Goal: Information Seeking & Learning: Learn about a topic

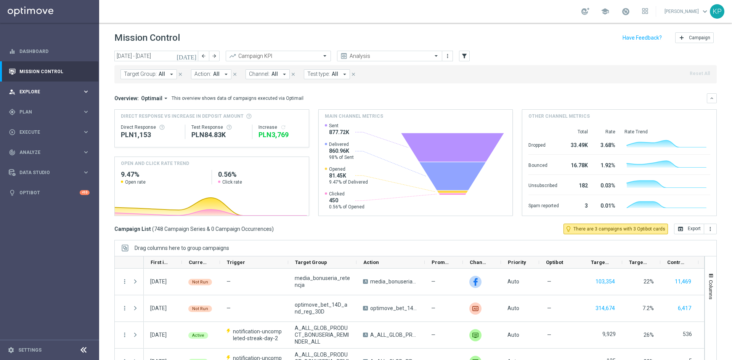
click at [82, 90] on span "Explore" at bounding box center [50, 92] width 63 height 5
click at [79, 209] on div "gps_fixed Plan keyboard_arrow_right" at bounding box center [49, 203] width 98 height 20
click at [83, 110] on icon "keyboard_arrow_right" at bounding box center [85, 111] width 7 height 7
click at [82, 127] on div "play_circle_outline Execute keyboard_arrow_right" at bounding box center [49, 132] width 98 height 20
click at [62, 175] on span "Analyze" at bounding box center [50, 175] width 63 height 5
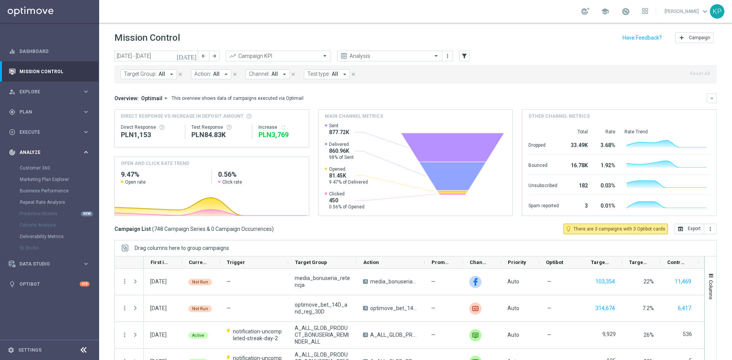
click at [77, 155] on div "track_changes Analyze" at bounding box center [46, 152] width 74 height 7
click at [75, 134] on span "Execute" at bounding box center [50, 132] width 63 height 5
click at [53, 147] on link "Campaign Builder" at bounding box center [49, 148] width 59 height 6
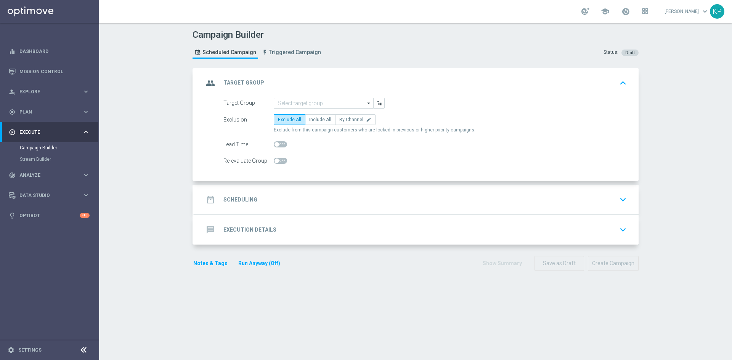
click at [82, 133] on icon "keyboard_arrow_right" at bounding box center [85, 131] width 7 height 7
click at [85, 99] on div "person_search Explore keyboard_arrow_right" at bounding box center [49, 92] width 98 height 20
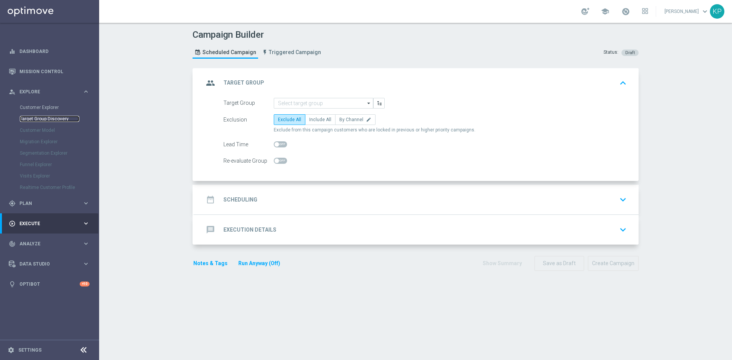
click at [52, 120] on link "Target Group Discovery" at bounding box center [49, 119] width 59 height 6
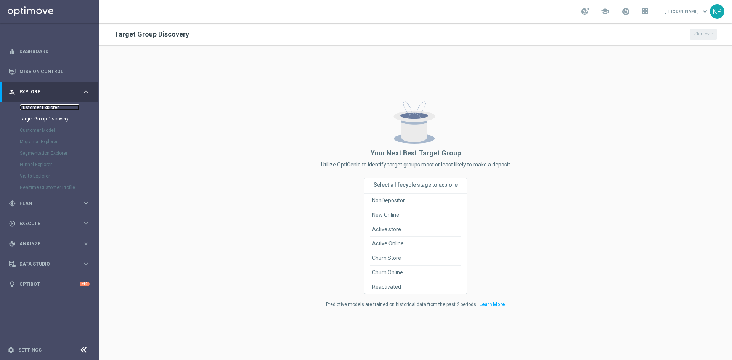
click at [42, 105] on link "Customer Explorer" at bounding box center [49, 107] width 59 height 6
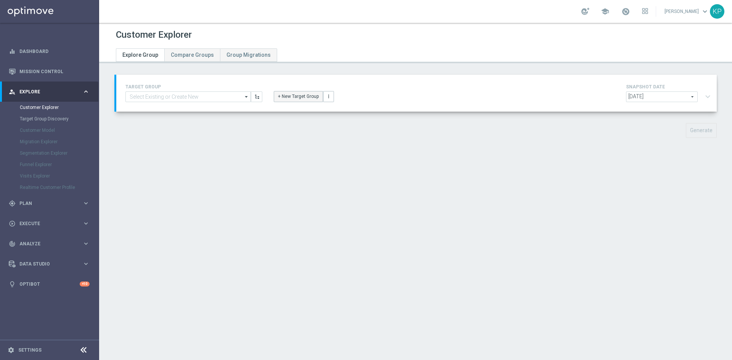
click at [287, 93] on button "+ New Target Group" at bounding box center [298, 96] width 49 height 11
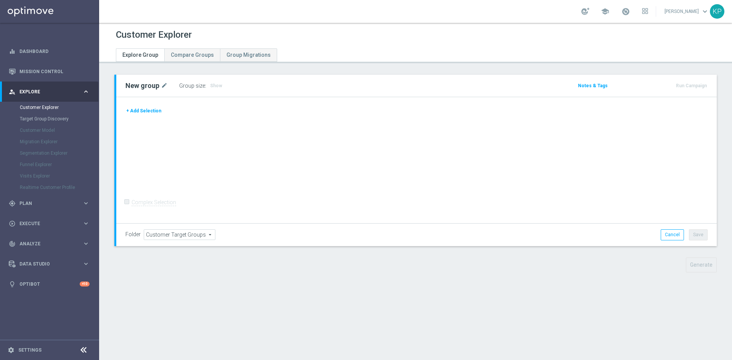
click at [157, 205] on div "Complex Selection" at bounding box center [150, 203] width 51 height 12
click at [141, 115] on button "+ Add Selection" at bounding box center [143, 111] width 37 height 8
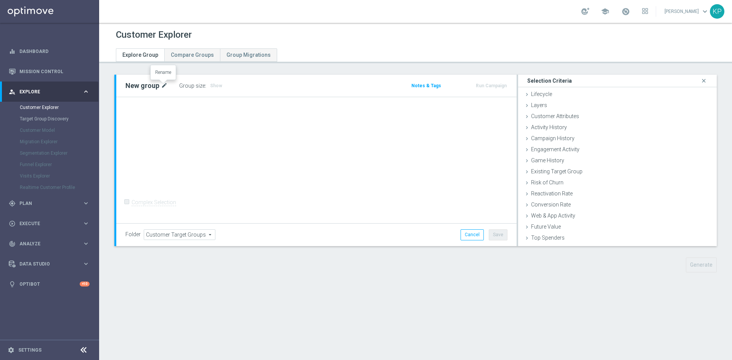
click at [163, 87] on icon "mode_edit" at bounding box center [164, 85] width 7 height 9
type input "ohc"
click at [523, 236] on div "Customer List done" at bounding box center [617, 240] width 199 height 11
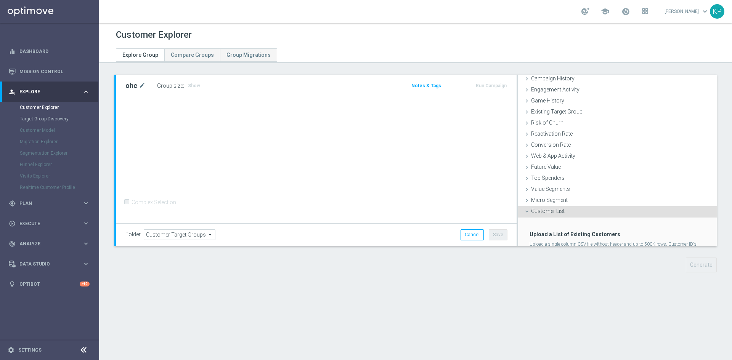
scroll to position [93, 0]
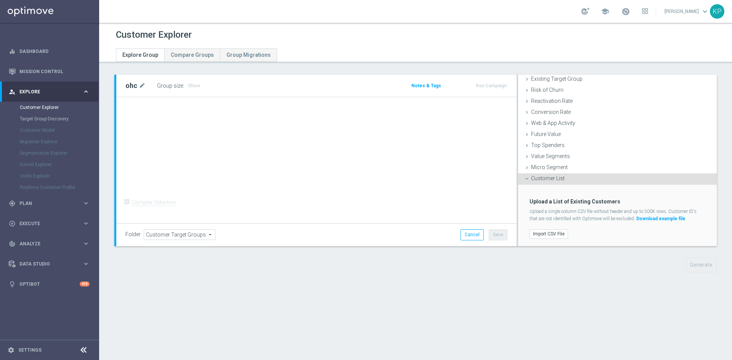
click at [524, 178] on icon at bounding box center [527, 179] width 6 height 6
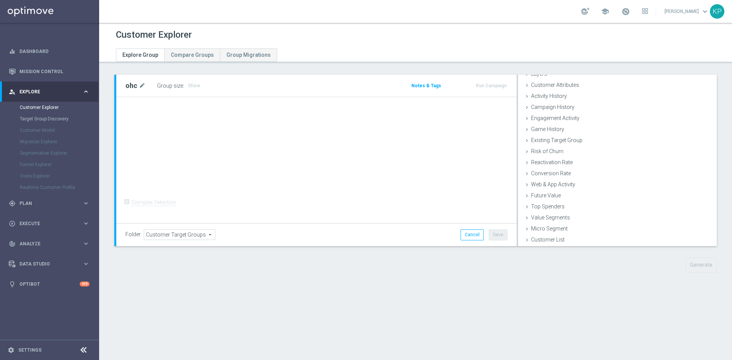
scroll to position [31, 0]
click at [139, 85] on icon "mode_edit" at bounding box center [142, 85] width 7 height 9
click at [139, 85] on input "ohc" at bounding box center [176, 86] width 103 height 11
type input "o"
click at [159, 138] on div "+ Add Selection Complex Selection Invalid Expression" at bounding box center [316, 161] width 400 height 126
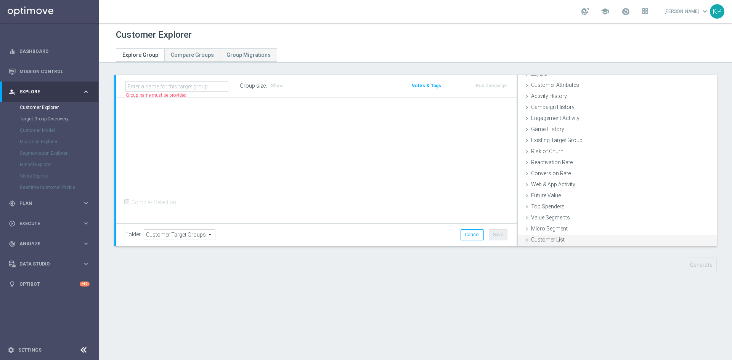
click at [547, 242] on span "Customer List" at bounding box center [548, 240] width 34 height 6
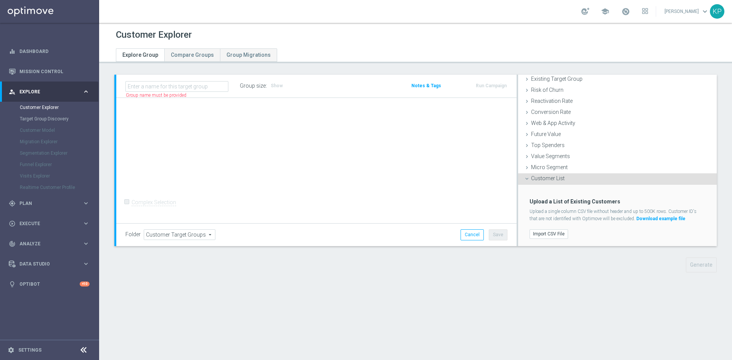
scroll to position [93, 0]
click at [545, 230] on label "Import CSV File" at bounding box center [548, 234] width 38 height 10
click at [0, 0] on input "Import CSV File" at bounding box center [0, 0] width 0 height 0
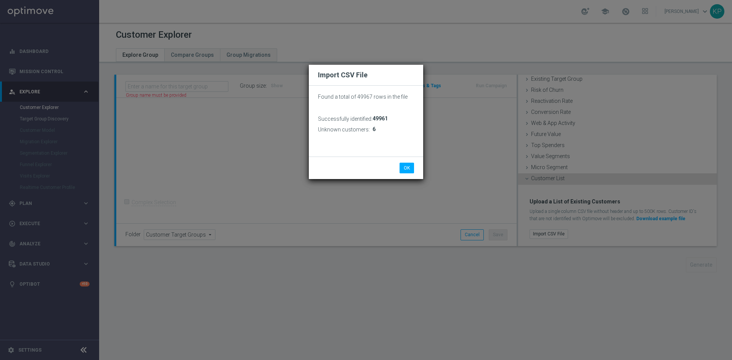
click at [305, 357] on div "Import CSV File Found a total of 49967 rows in the file Successfully identified…" at bounding box center [366, 180] width 732 height 360
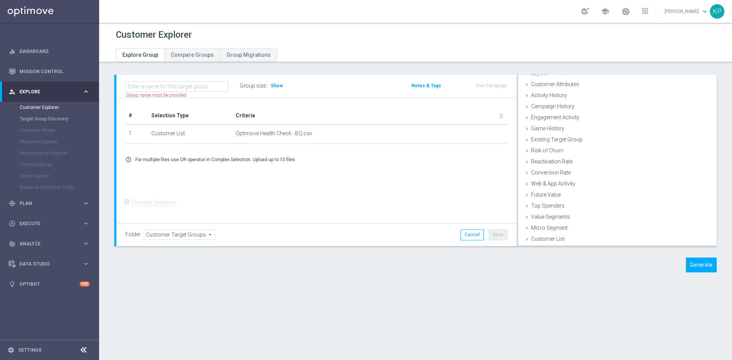
scroll to position [31, 0]
click at [56, 106] on link "Customer Explorer" at bounding box center [49, 107] width 59 height 6
click at [44, 107] on link "Customer Explorer" at bounding box center [49, 107] width 59 height 6
click at [465, 234] on button "Cancel" at bounding box center [471, 234] width 23 height 11
type input "Select"
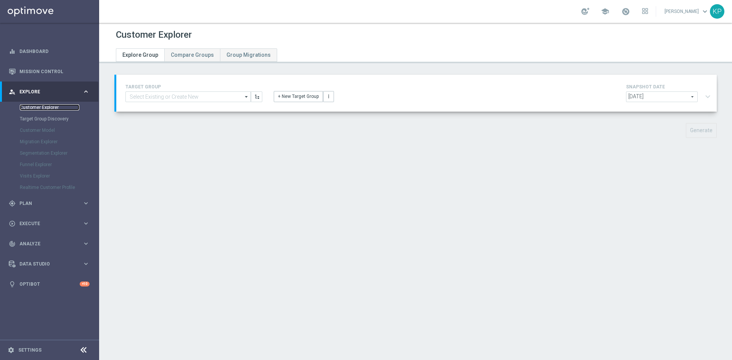
click at [45, 105] on link "Customer Explorer" at bounding box center [49, 107] width 59 height 6
click at [214, 93] on input at bounding box center [187, 96] width 125 height 11
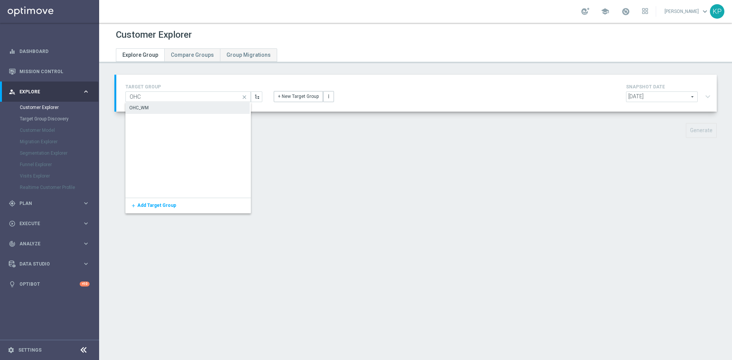
click at [180, 111] on div "OHC_WM" at bounding box center [187, 108] width 124 height 11
type input "OHC_WM"
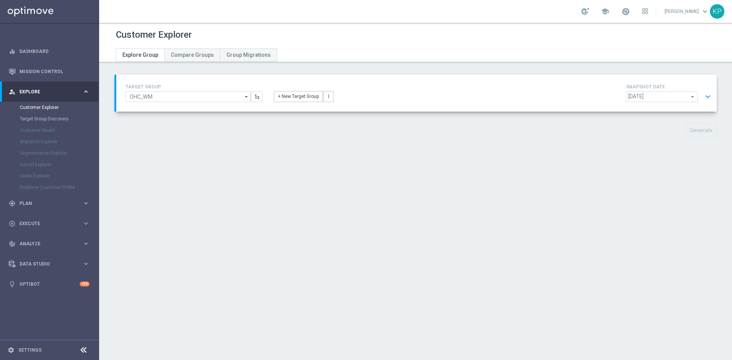
click at [230, 127] on div "Generate" at bounding box center [416, 130] width 614 height 15
click at [675, 99] on span "[DATE]" at bounding box center [661, 97] width 71 height 10
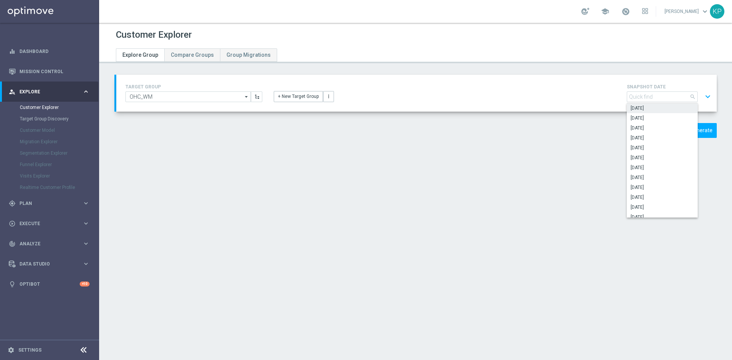
click at [502, 170] on div "Customer Explorer Explore Group Compare Groups Group Migrations TARGET GROUP OH…" at bounding box center [415, 191] width 633 height 337
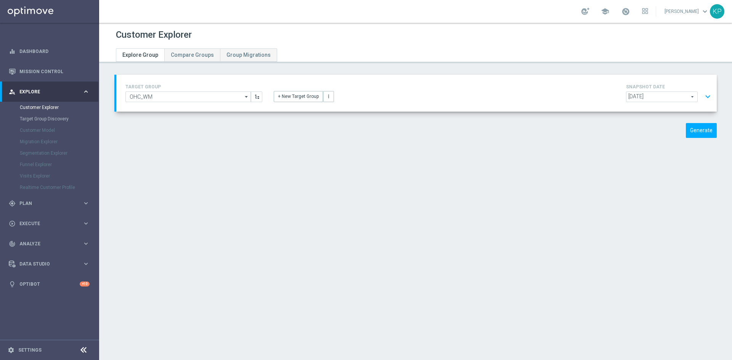
click at [705, 97] on button "expand_more" at bounding box center [707, 97] width 11 height 14
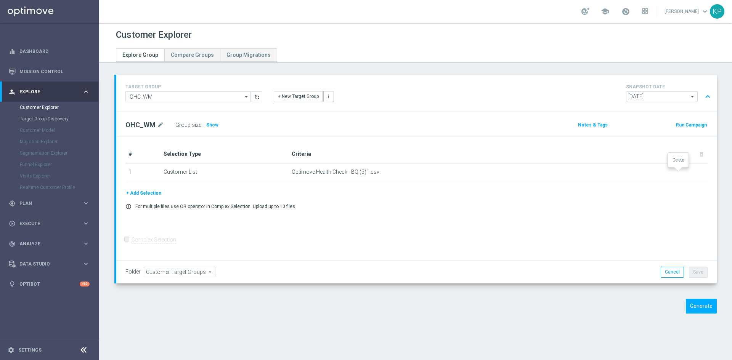
click at [0, 0] on icon "delete_forever" at bounding box center [0, 0] width 0 height 0
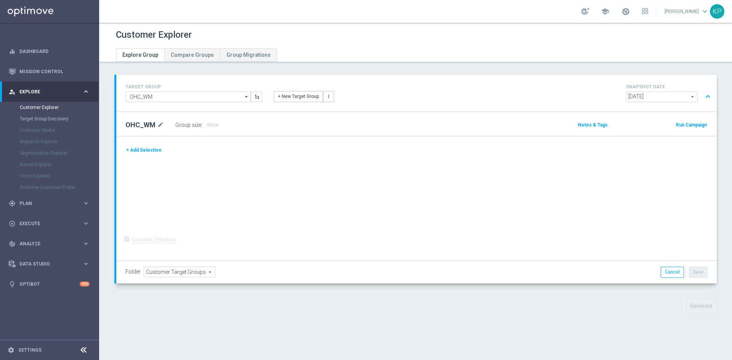
click at [702, 97] on button "expand_less" at bounding box center [707, 97] width 11 height 14
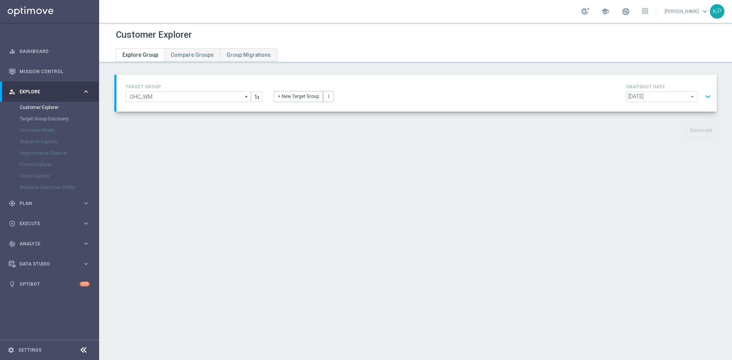
click at [702, 97] on button "expand_more" at bounding box center [707, 97] width 11 height 14
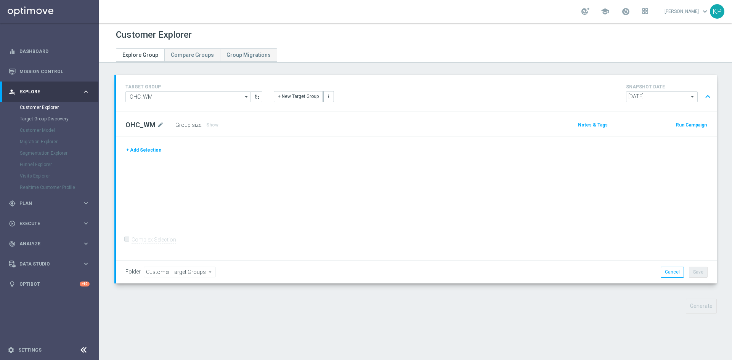
click at [589, 125] on button "Notes & Tags" at bounding box center [592, 125] width 31 height 8
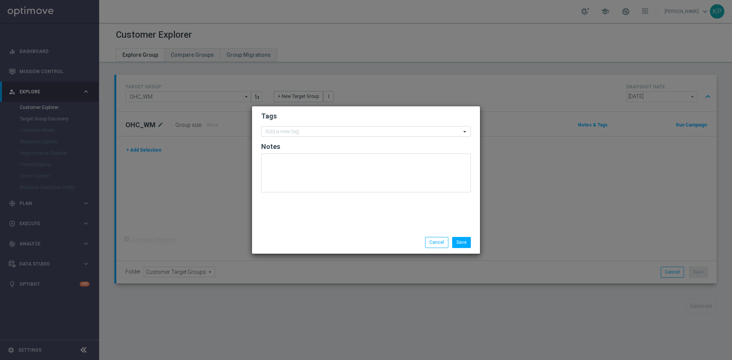
click at [199, 171] on modal-container "Tags Add a new tag Notes Save Cancel" at bounding box center [366, 180] width 732 height 360
click at [437, 237] on button "Cancel" at bounding box center [436, 242] width 23 height 11
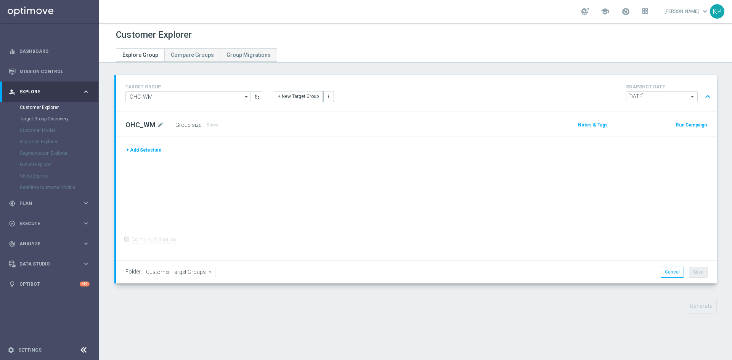
click at [155, 150] on button "+ Add Selection" at bounding box center [143, 150] width 37 height 8
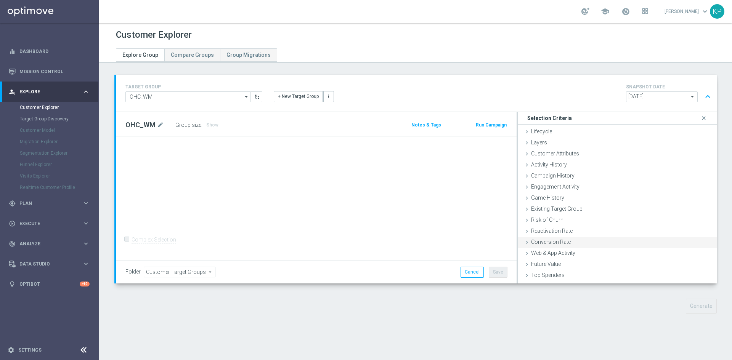
scroll to position [31, 0]
click at [548, 273] on div "Customer List done" at bounding box center [617, 277] width 199 height 11
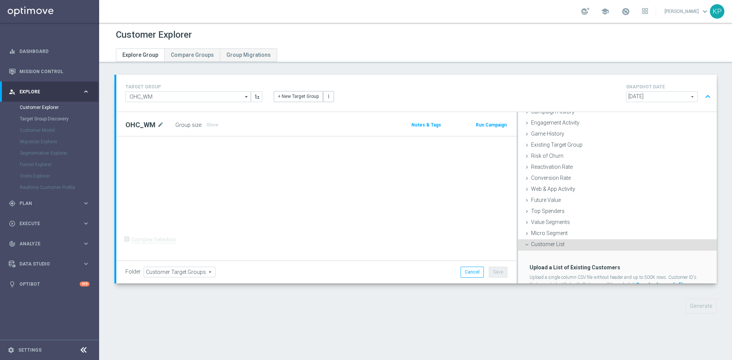
scroll to position [93, 0]
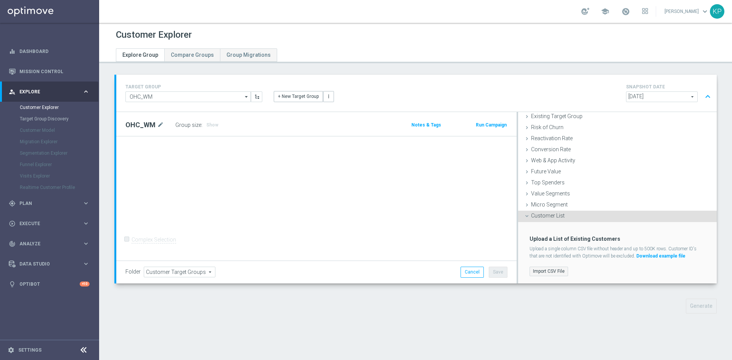
click at [553, 269] on label "Import CSV File" at bounding box center [548, 272] width 38 height 10
click at [0, 0] on input "Import CSV File" at bounding box center [0, 0] width 0 height 0
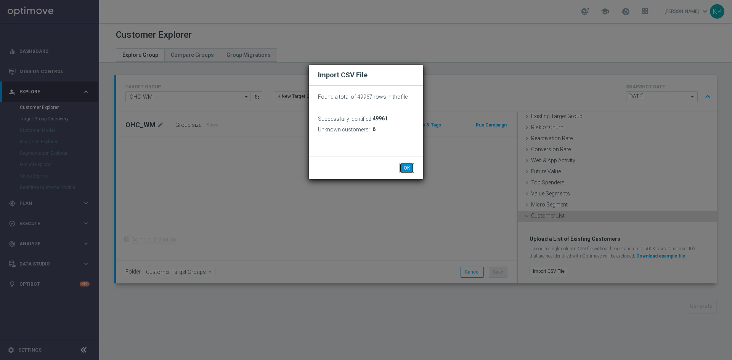
click at [405, 168] on button "OK" at bounding box center [406, 168] width 14 height 11
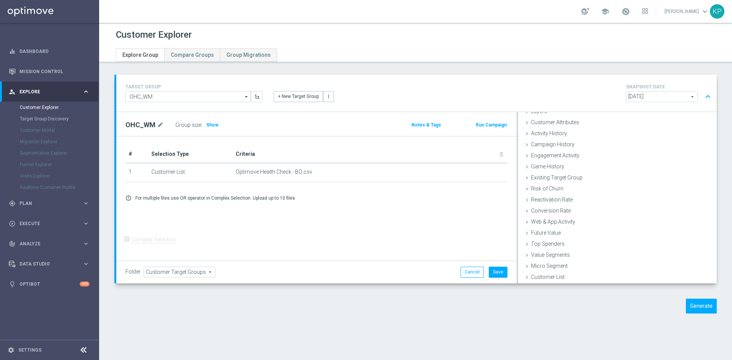
scroll to position [31, 0]
click at [206, 269] on span "Customer Target Groups" at bounding box center [179, 272] width 71 height 10
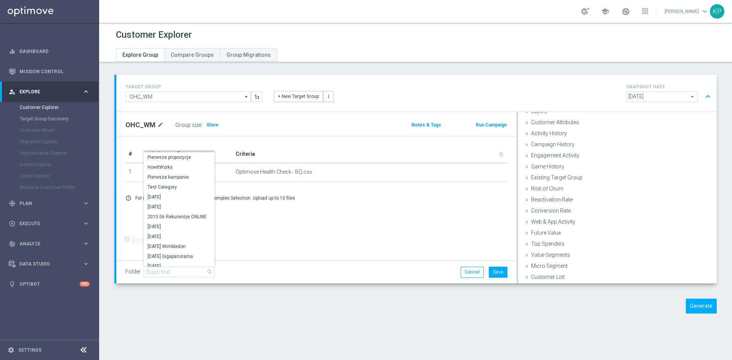
click at [207, 272] on span "search" at bounding box center [210, 272] width 6 height 6
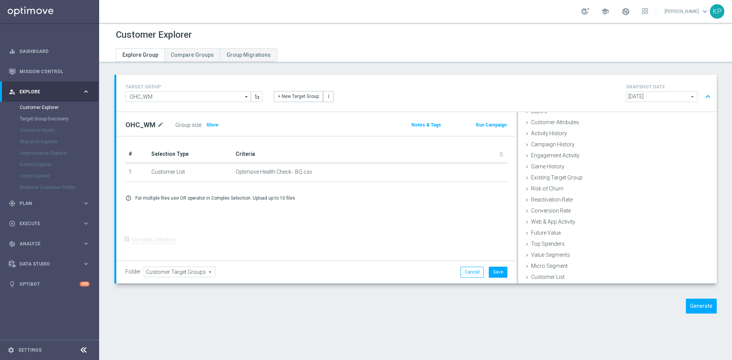
click at [279, 303] on div "Generate" at bounding box center [416, 306] width 614 height 15
click at [692, 306] on button "Generate" at bounding box center [701, 306] width 31 height 15
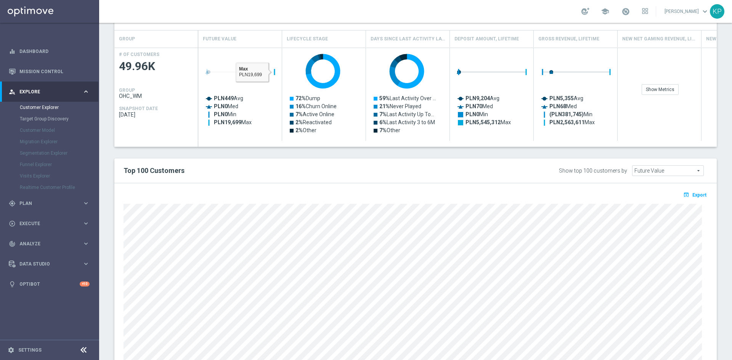
scroll to position [183, 0]
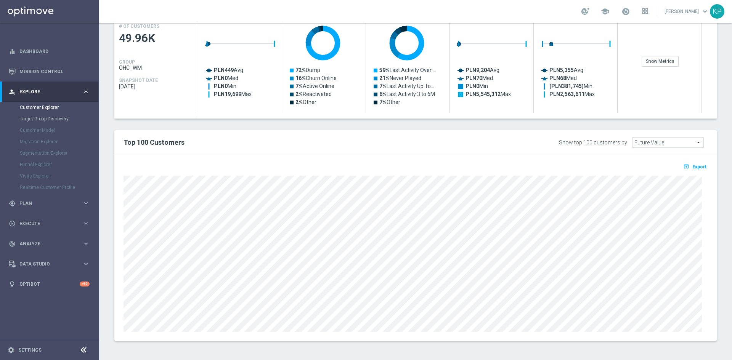
click at [655, 141] on span "Future Value" at bounding box center [667, 143] width 71 height 10
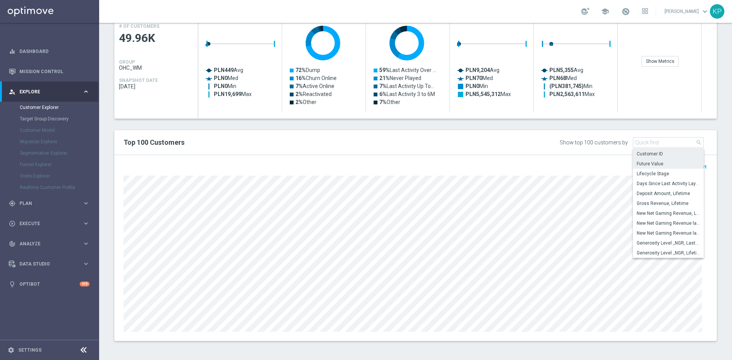
click at [655, 152] on span "Customer ID" at bounding box center [667, 154] width 63 height 6
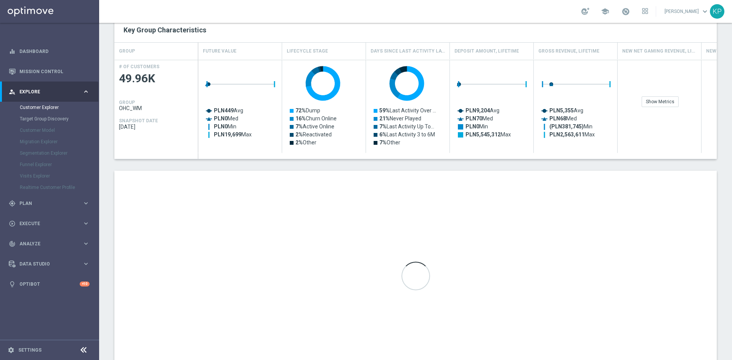
scroll to position [106, 0]
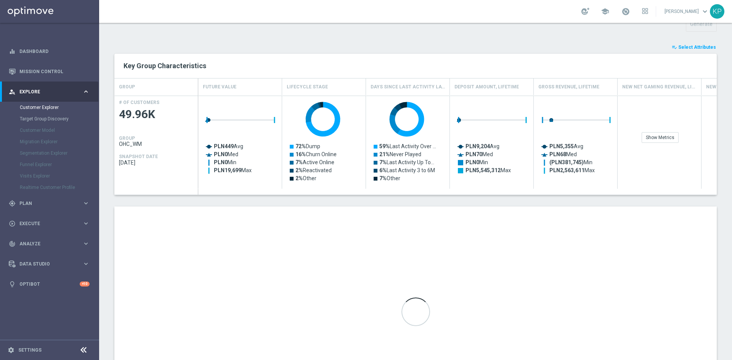
type input "Customer ID"
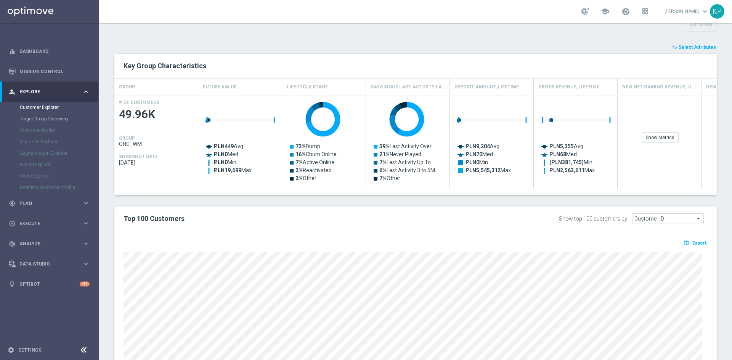
scroll to position [144, 0]
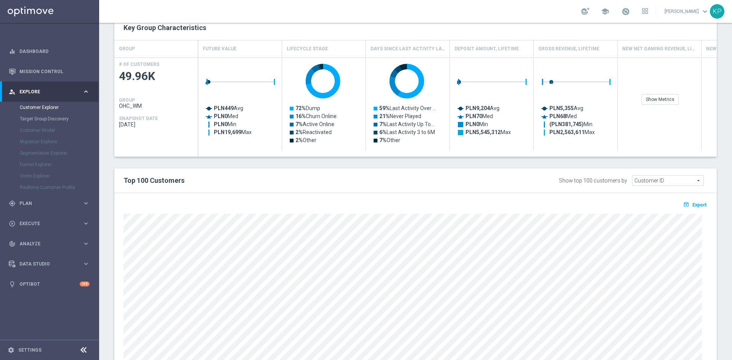
click at [639, 178] on span "Customer ID" at bounding box center [667, 181] width 71 height 10
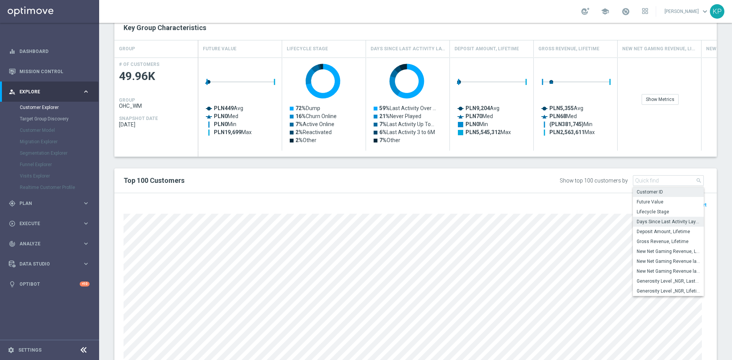
scroll to position [183, 0]
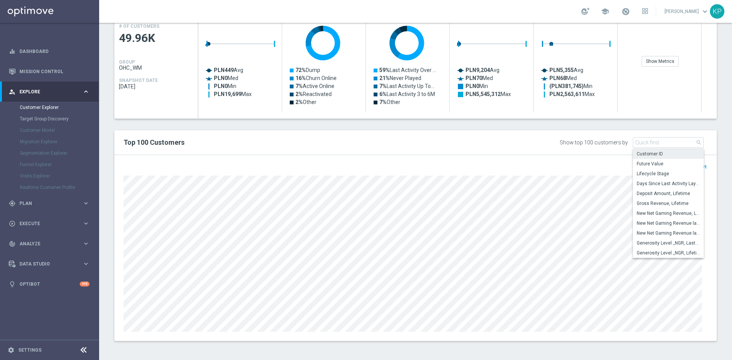
click at [495, 333] on div "open_in_browser Export" at bounding box center [415, 248] width 602 height 186
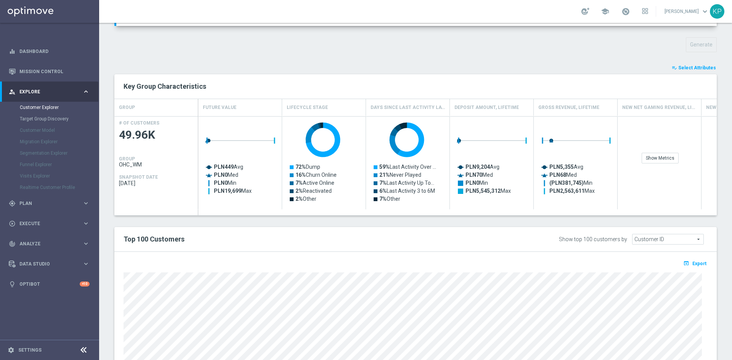
scroll to position [0, 0]
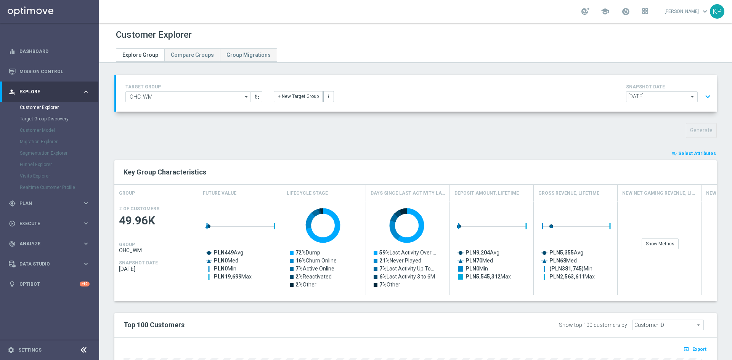
click at [244, 95] on icon "arrow_drop_down" at bounding box center [247, 97] width 8 height 10
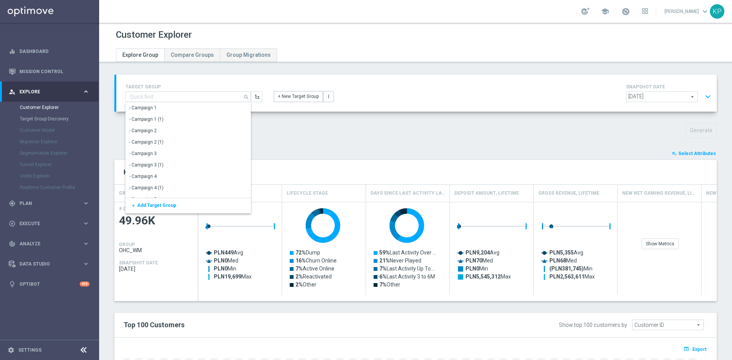
click at [244, 95] on icon "search" at bounding box center [246, 96] width 7 height 8
click at [277, 122] on div "TARGET GROUP OHC_WM search Drag here to set row groups Drag here to set column …" at bounding box center [415, 305] width 633 height 460
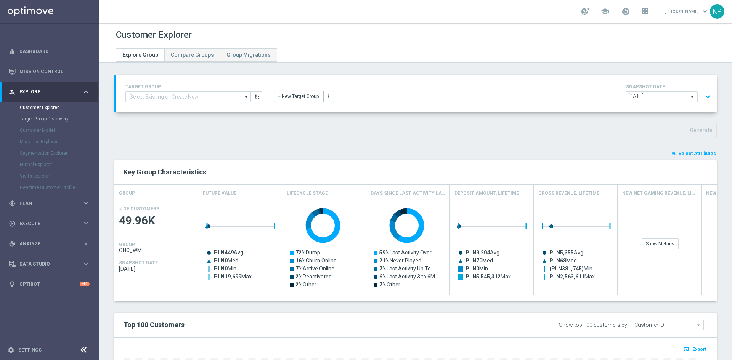
type input "OHC_WM"
click at [244, 97] on icon "arrow_drop_down" at bounding box center [247, 97] width 8 height 10
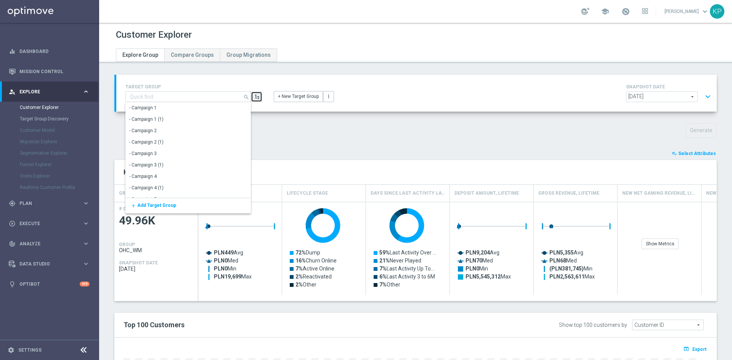
click at [260, 99] on button "button" at bounding box center [256, 96] width 11 height 11
type input "OHC_WM"
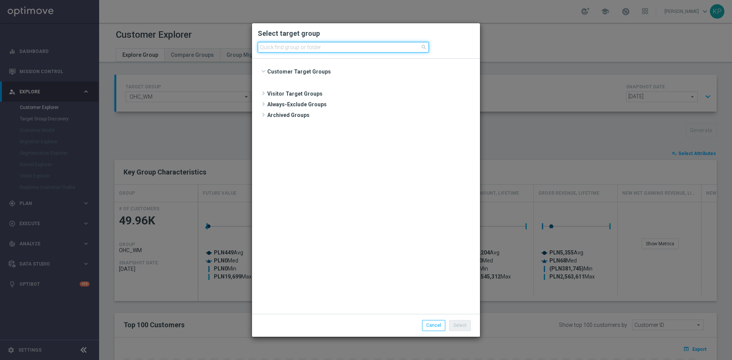
scroll to position [545, 0]
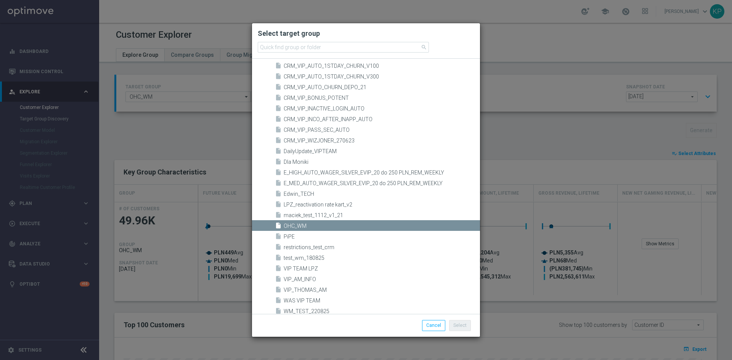
click at [285, 224] on span "OHC_WM" at bounding box center [381, 226] width 194 height 6
click at [111, 123] on modal-container "Select target group search Customer Target Groups" at bounding box center [366, 180] width 732 height 360
click at [141, 128] on modal-container "Select target group search Customer Target Groups" at bounding box center [366, 180] width 732 height 360
click at [441, 326] on button "Cancel" at bounding box center [433, 325] width 23 height 11
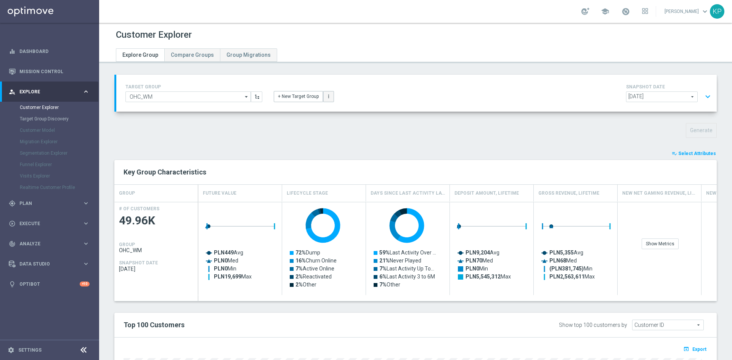
click at [329, 98] on icon "more_vert" at bounding box center [328, 96] width 5 height 5
click at [370, 119] on div "TARGET GROUP OHC_WM OHC_WM arrow_drop_down Drag here to set row groups Drag her…" at bounding box center [415, 305] width 633 height 460
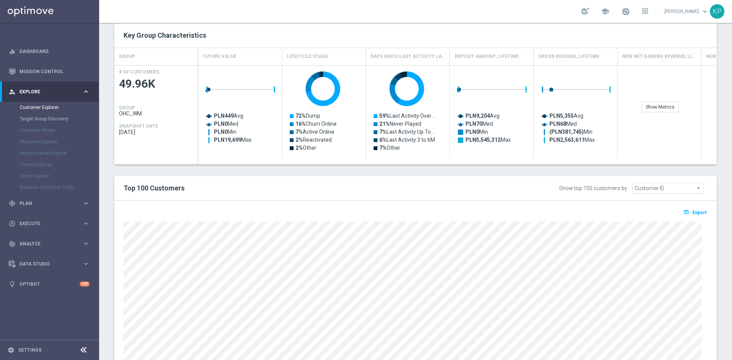
scroll to position [183, 0]
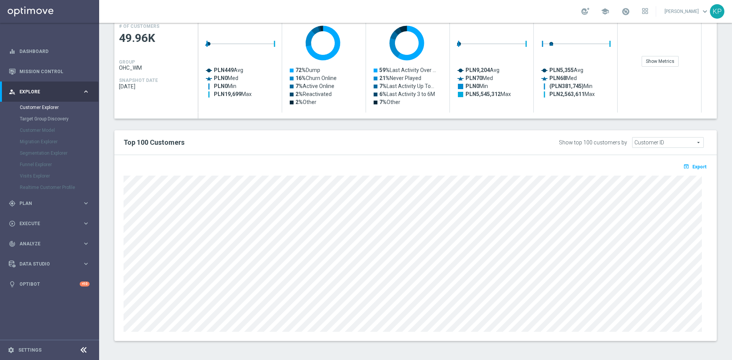
click at [660, 144] on span "Customer ID" at bounding box center [667, 143] width 71 height 10
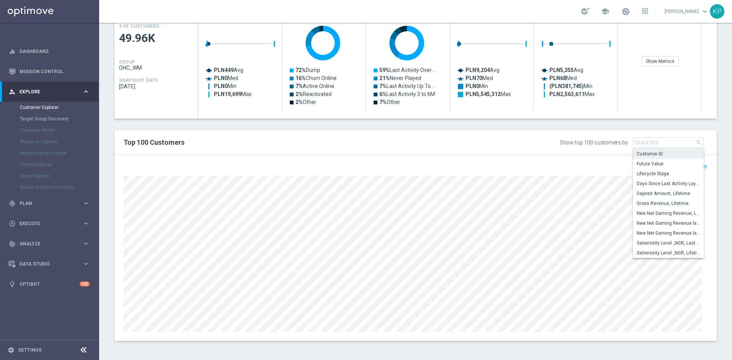
click at [576, 155] on div "open_in_browser Export" at bounding box center [415, 248] width 602 height 186
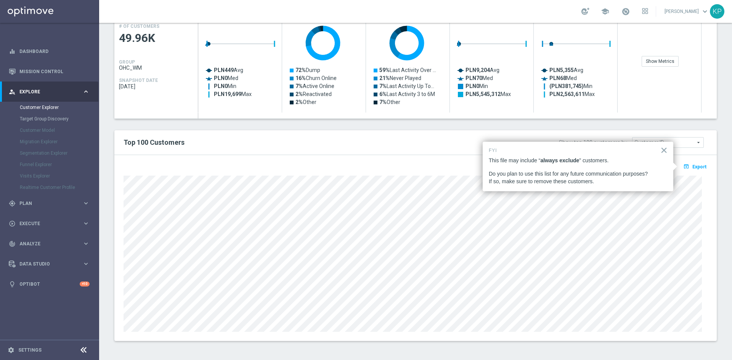
click at [681, 140] on span "Customer ID" at bounding box center [667, 143] width 71 height 10
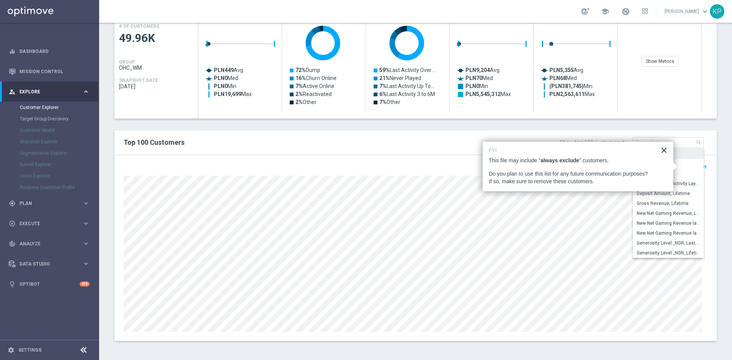
click at [662, 151] on button "×" at bounding box center [663, 150] width 7 height 12
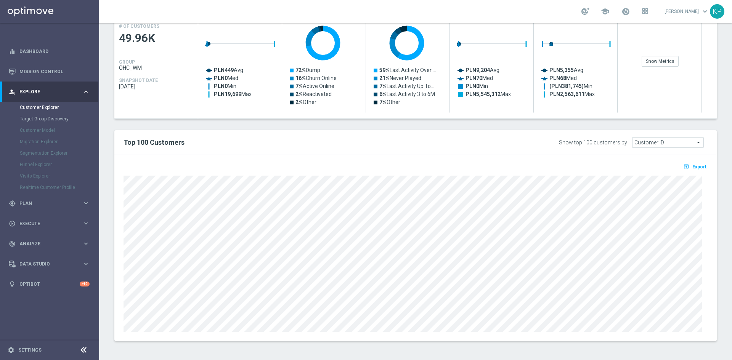
click at [656, 141] on span "Customer ID" at bounding box center [667, 143] width 71 height 10
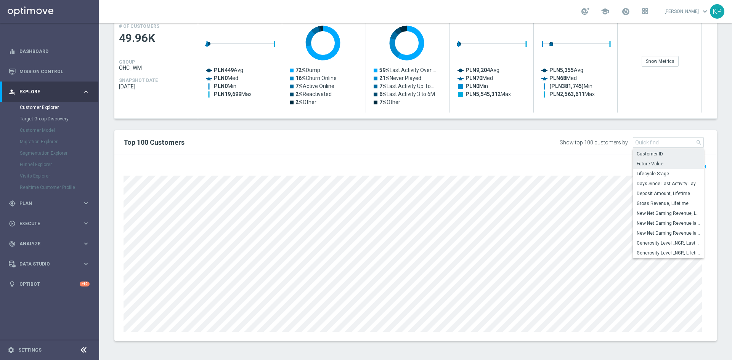
click at [647, 162] on span "Future Value" at bounding box center [667, 164] width 63 height 6
type input "Future Value"
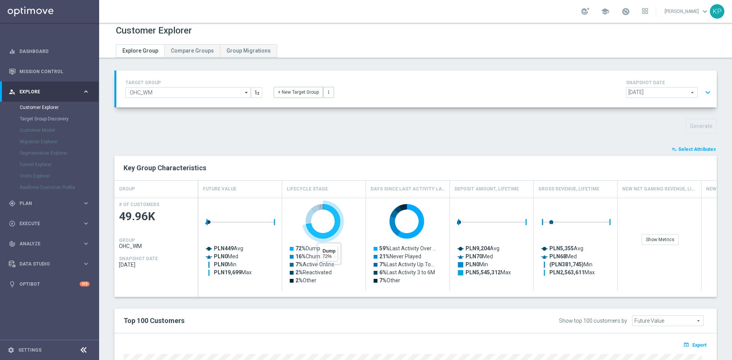
scroll to position [0, 0]
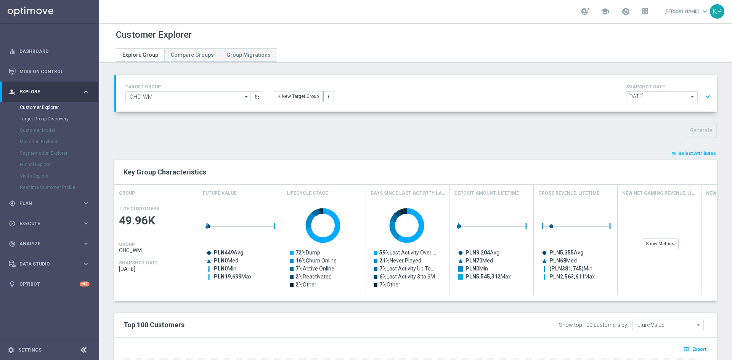
click at [681, 154] on span "Select Attributes" at bounding box center [697, 153] width 38 height 5
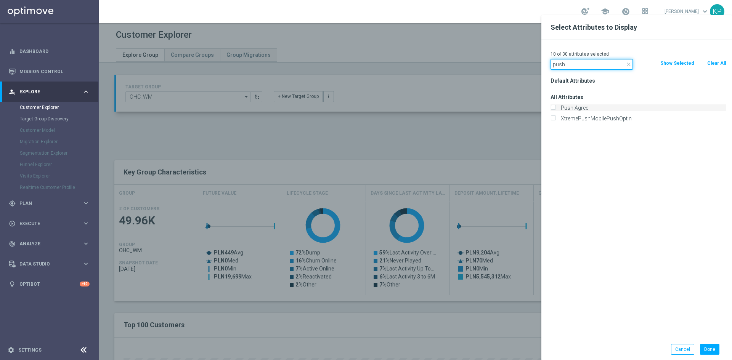
type input "push"
click at [553, 107] on input "Push Agree" at bounding box center [552, 108] width 5 height 5
checkbox input "true"
click at [665, 65] on button "Show Selected" at bounding box center [676, 63] width 35 height 8
click at [600, 68] on input "push" at bounding box center [591, 64] width 82 height 11
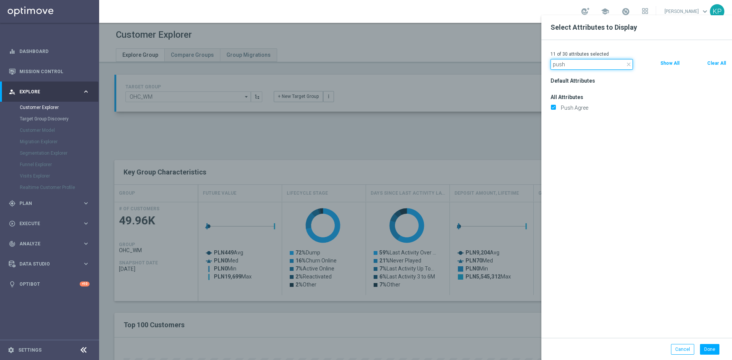
click at [600, 68] on input "push" at bounding box center [591, 64] width 82 height 11
type input "sms"
click at [663, 62] on button "Show All" at bounding box center [669, 63] width 21 height 8
click at [556, 109] on div "SMS Agree" at bounding box center [638, 107] width 176 height 7
click at [553, 104] on div "SMS Agree" at bounding box center [638, 108] width 187 height 11
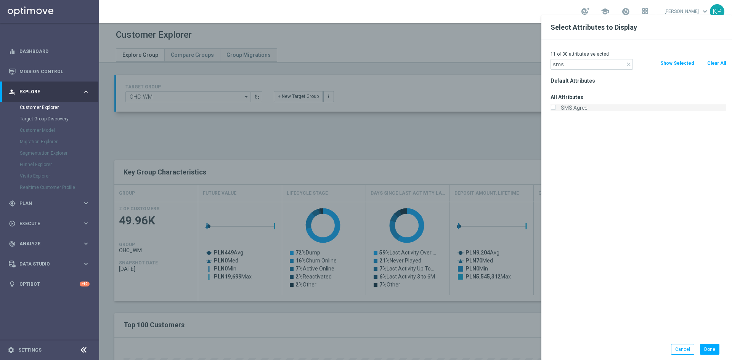
click at [553, 106] on input "SMS Agree" at bounding box center [552, 108] width 5 height 5
checkbox input "true"
click at [572, 65] on input "sms" at bounding box center [591, 64] width 82 height 11
type input "email"
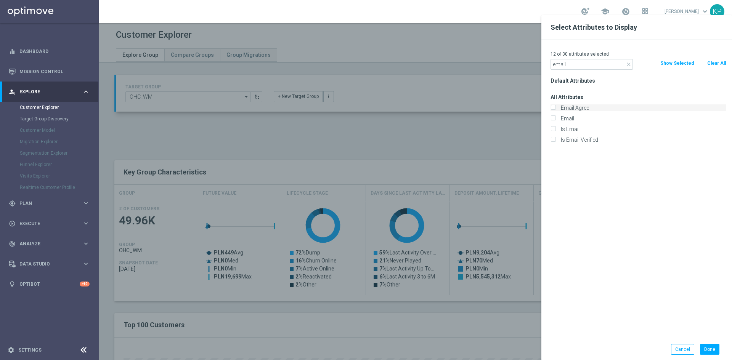
click at [553, 109] on input "Email Agree" at bounding box center [552, 108] width 5 height 5
checkbox input "true"
click at [567, 64] on input "email" at bounding box center [591, 64] width 82 height 11
type input "canc"
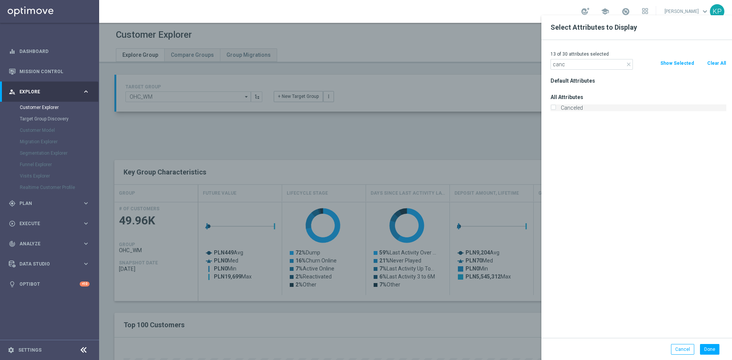
click at [553, 107] on input "Canceled" at bounding box center [552, 108] width 5 height 5
checkbox input "true"
click at [562, 64] on input "canc" at bounding box center [591, 64] width 82 height 11
type input "incompl"
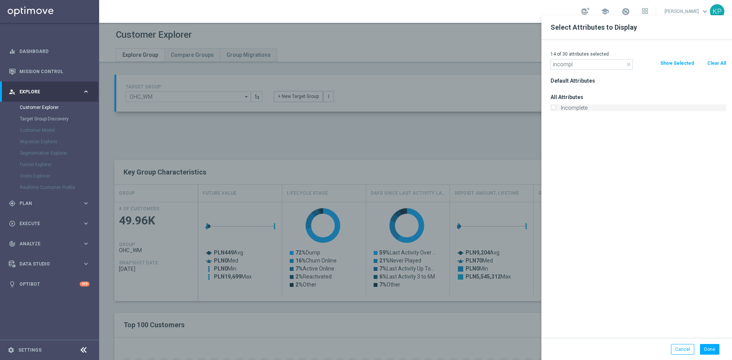
click at [553, 108] on input "Incomplete" at bounding box center [552, 108] width 5 height 5
checkbox input "true"
click at [593, 69] on input "incompl" at bounding box center [591, 64] width 82 height 11
type input "marke"
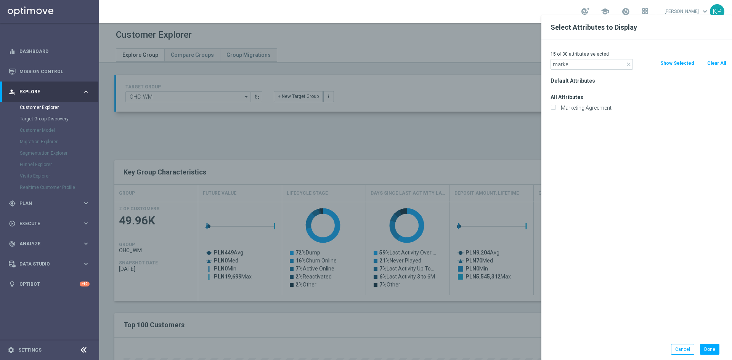
click at [548, 109] on div "Marketing Agreement" at bounding box center [638, 108] width 187 height 11
click at [554, 109] on input "Marketing Agreement" at bounding box center [552, 108] width 5 height 5
checkbox input "true"
click at [559, 71] on div "16 of 30 attributes selected close marke Clear All Show Selected Default Attrib…" at bounding box center [636, 189] width 191 height 298
click at [560, 64] on input "marke" at bounding box center [591, 64] width 82 height 11
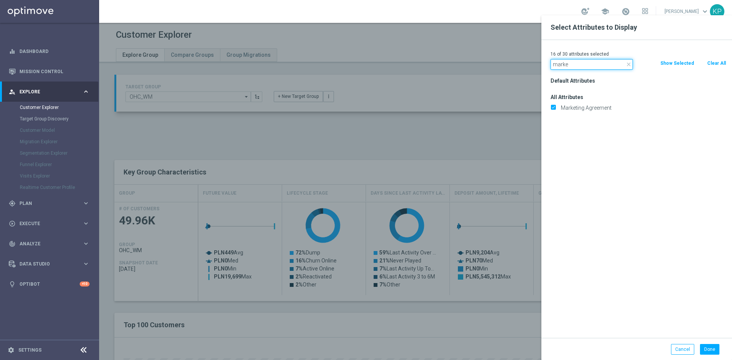
click at [560, 64] on input "marke" at bounding box center [591, 64] width 82 height 11
type input "self"
click at [554, 119] on input "Selfexcluded Client" at bounding box center [552, 119] width 5 height 5
checkbox input "true"
click at [566, 64] on input "self" at bounding box center [591, 64] width 82 height 11
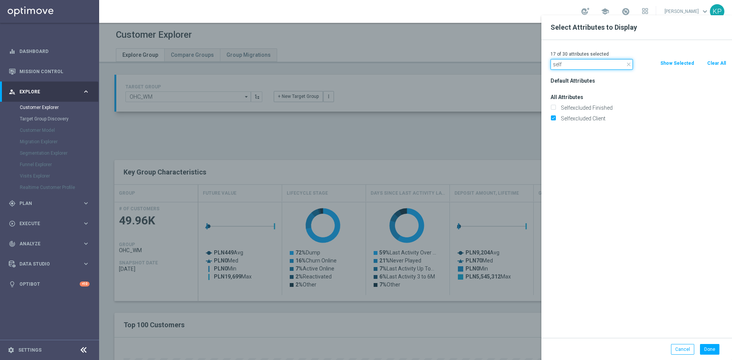
click at [566, 64] on input "self" at bounding box center [591, 64] width 82 height 11
type input "is test"
click at [552, 119] on input "Is Test Account" at bounding box center [552, 119] width 5 height 5
checkbox input "true"
click at [566, 61] on input "is test" at bounding box center [591, 64] width 82 height 11
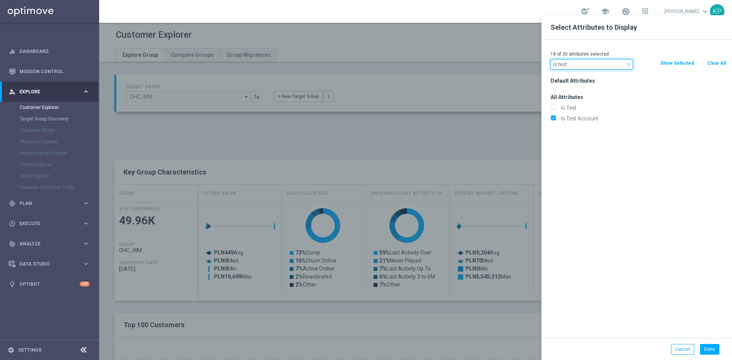
click at [566, 61] on input "is test" at bounding box center [591, 64] width 82 height 11
type input "agree"
click at [550, 149] on input "Bonus Agreement" at bounding box center [552, 151] width 5 height 5
checkbox input "true"
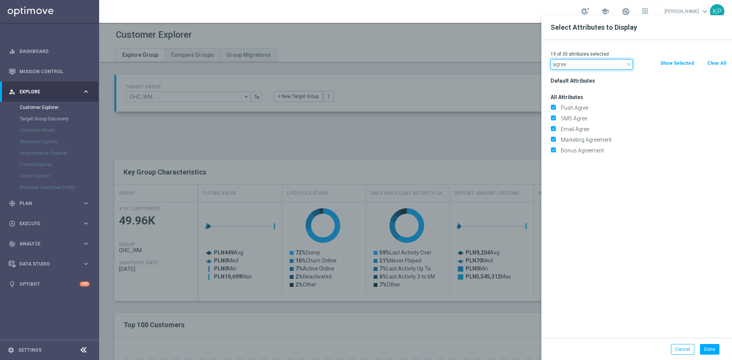
click at [561, 67] on input "agree" at bounding box center [591, 64] width 82 height 11
type input "black"
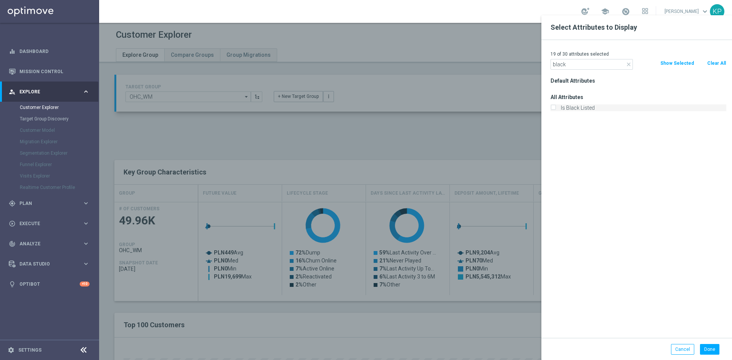
click at [553, 106] on input "Is Black Listed" at bounding box center [552, 108] width 5 height 5
checkbox input "true"
click at [566, 66] on input "black" at bounding box center [591, 64] width 82 height 11
type input "is bl"
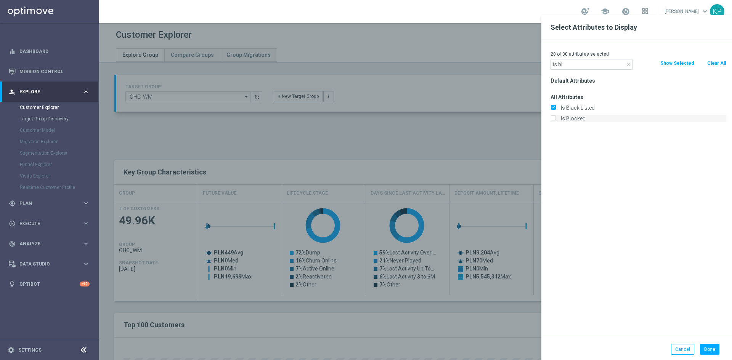
click at [553, 119] on input "Is Blocked" at bounding box center [552, 119] width 5 height 5
checkbox input "true"
click at [561, 64] on input "is bl" at bounding box center [591, 64] width 82 height 11
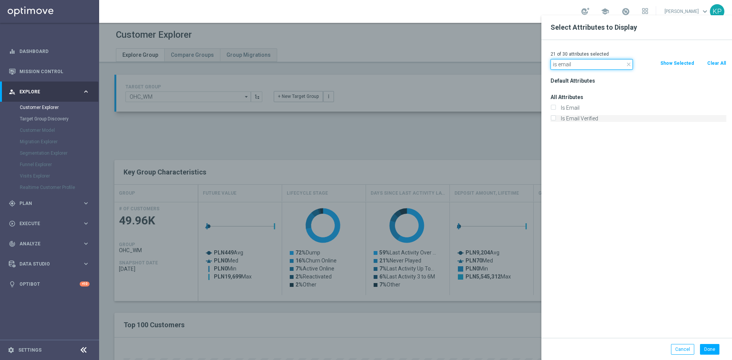
type input "is email"
click at [558, 116] on label "Is Email Verified" at bounding box center [642, 118] width 168 height 7
click at [551, 117] on input "Is Email Verified" at bounding box center [552, 119] width 5 height 5
checkbox input "true"
click at [568, 64] on input "is email" at bounding box center [591, 64] width 82 height 11
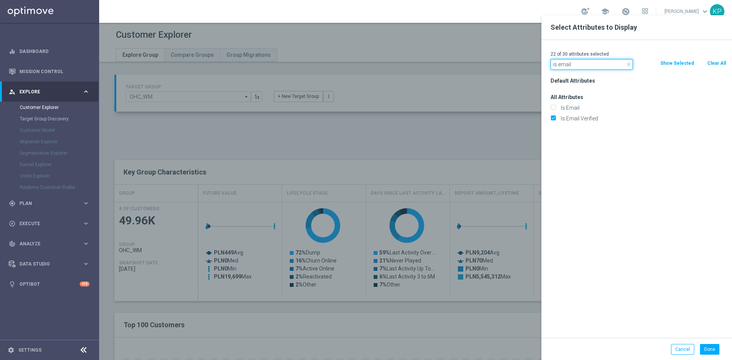
click at [568, 64] on input "is email" at bounding box center [591, 64] width 82 height 11
type input "is pho"
click at [552, 119] on input "Is Phone Verified" at bounding box center [552, 119] width 5 height 5
checkbox input "true"
click at [560, 62] on input "is pho" at bounding box center [591, 64] width 82 height 11
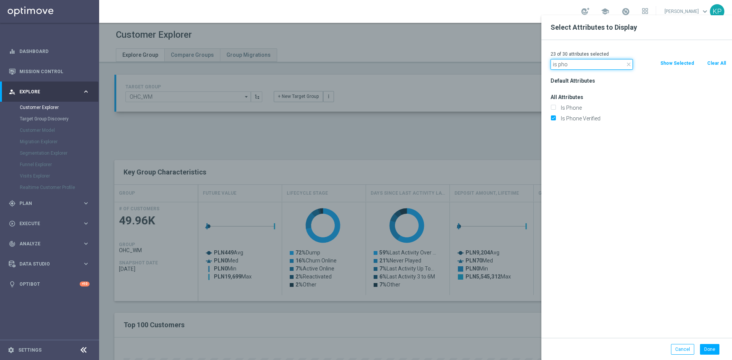
click at [560, 62] on input "is pho" at bounding box center [591, 64] width 82 height 11
type input "is te"
click at [551, 127] on div "Is Temporary" at bounding box center [638, 129] width 187 height 11
click at [552, 128] on input "Is Temporary" at bounding box center [552, 130] width 5 height 5
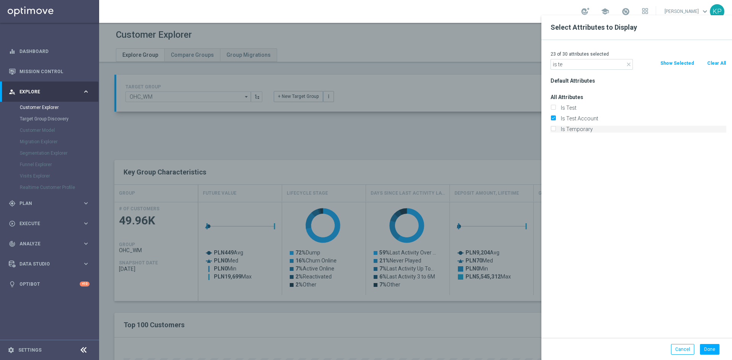
checkbox input "true"
click at [559, 62] on input "is te" at bounding box center [591, 64] width 82 height 11
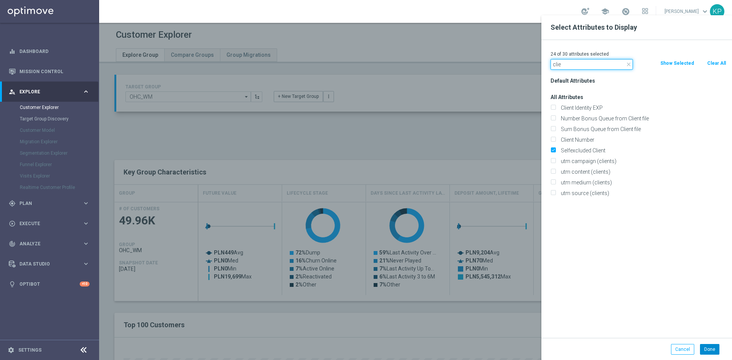
type input "clie"
click at [705, 345] on button "Done" at bounding box center [709, 349] width 19 height 11
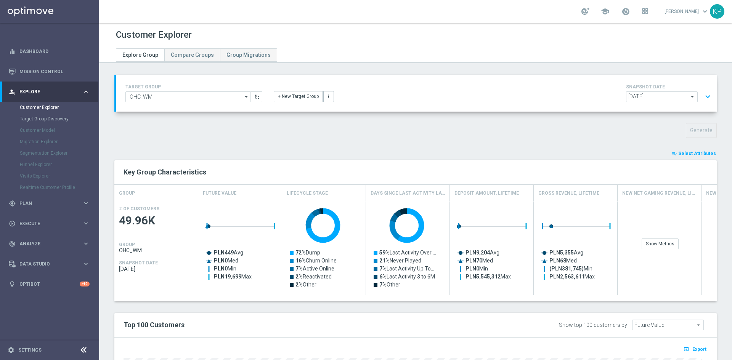
click at [673, 153] on icon "playlist_add_check" at bounding box center [673, 153] width 5 height 5
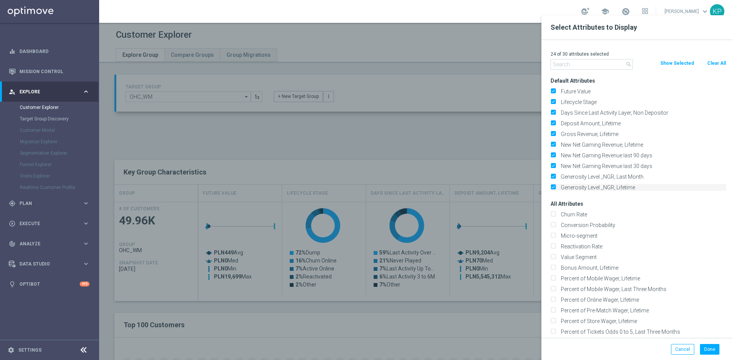
click at [551, 187] on input "Generosity Level _NGR, Lifetime" at bounding box center [552, 188] width 5 height 5
checkbox input "false"
click at [558, 173] on label "Generosity Level _NGR, Last Month" at bounding box center [642, 176] width 168 height 7
click at [551, 175] on input "Generosity Level _NGR, Last Month" at bounding box center [552, 177] width 5 height 5
checkbox input "false"
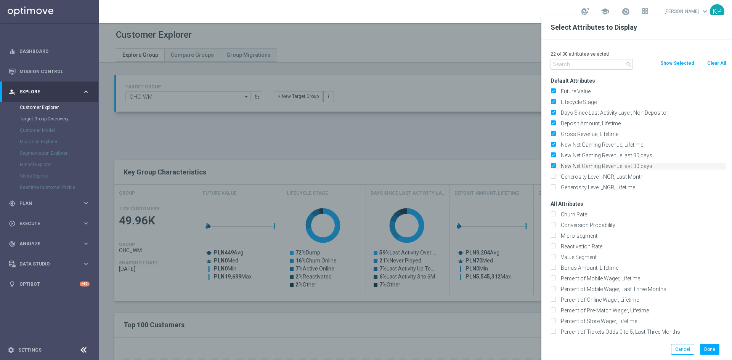
click at [558, 164] on label "New Net Gaming Revenue last 30 days" at bounding box center [642, 166] width 168 height 7
click at [552, 165] on input "New Net Gaming Revenue last 30 days" at bounding box center [552, 167] width 5 height 5
checkbox input "false"
click at [552, 155] on input "New Net Gaming Revenue last 90 days" at bounding box center [552, 156] width 5 height 5
checkbox input "false"
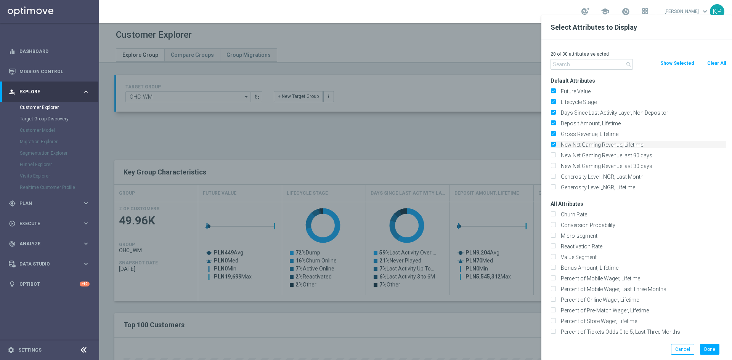
click at [552, 143] on input "New Net Gaming Revenue, Lifetime" at bounding box center [552, 145] width 5 height 5
checkbox input "false"
click at [558, 132] on label "Gross Revenue, Lifetime" at bounding box center [642, 134] width 168 height 7
click at [553, 133] on input "Gross Revenue, Lifetime" at bounding box center [552, 135] width 5 height 5
checkbox input "false"
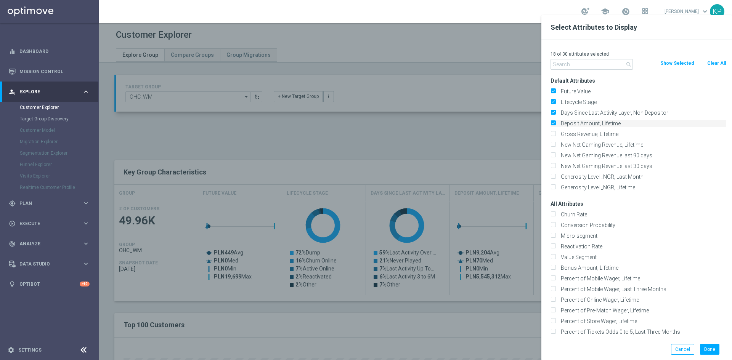
click at [552, 122] on input "Deposit Amount, Lifetime" at bounding box center [552, 124] width 5 height 5
checkbox input "false"
click at [551, 108] on div "Days Since Last Activity Layer, Non Depositor" at bounding box center [638, 112] width 187 height 11
click at [551, 102] on input "Lifecycle Stage" at bounding box center [552, 103] width 5 height 5
checkbox input "false"
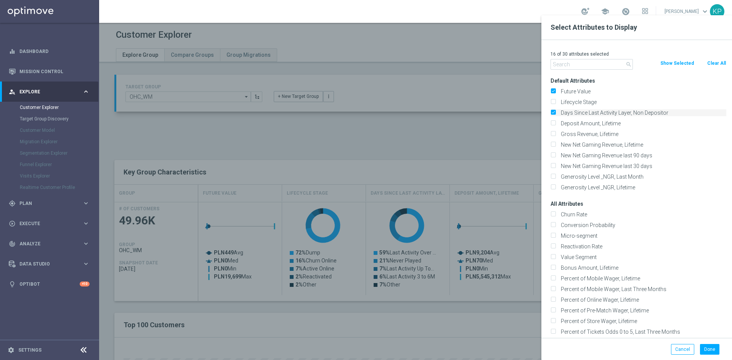
click at [551, 112] on input "Days Since Last Activity Layer, Non Depositor" at bounding box center [552, 113] width 5 height 5
checkbox input "false"
click at [553, 90] on input "Future Value" at bounding box center [552, 92] width 5 height 5
checkbox input "false"
click at [558, 62] on input "text" at bounding box center [591, 64] width 82 height 11
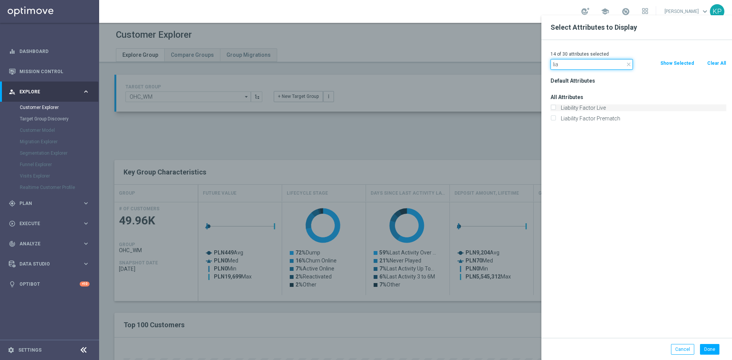
type input "lia"
click at [552, 109] on input "Liability Factor Live" at bounding box center [552, 108] width 5 height 5
checkbox input "true"
click at [552, 115] on div "Liability Factor Prematch" at bounding box center [638, 118] width 176 height 7
click at [553, 120] on input "Liability Factor Prematch" at bounding box center [552, 119] width 5 height 5
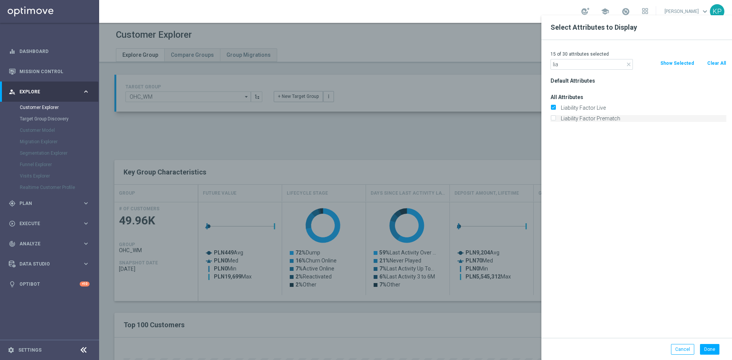
checkbox input "true"
click at [567, 68] on input "lia" at bounding box center [591, 64] width 82 height 11
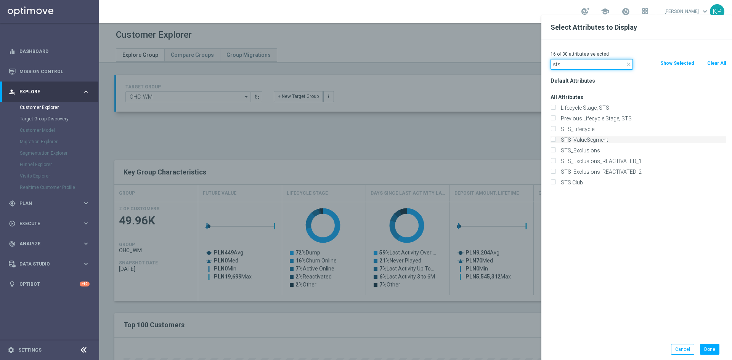
type input "sts"
click at [553, 139] on input "STS_ValueSegment" at bounding box center [552, 140] width 5 height 5
checkbox input "true"
click at [558, 64] on input "sts" at bounding box center [591, 64] width 82 height 11
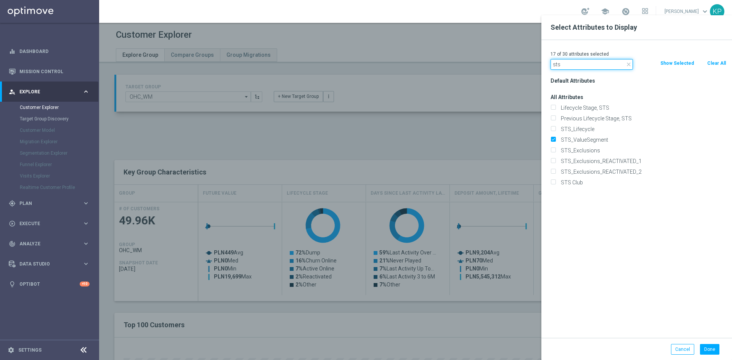
click at [558, 64] on input "sts" at bounding box center [591, 64] width 82 height 11
type input "stage"
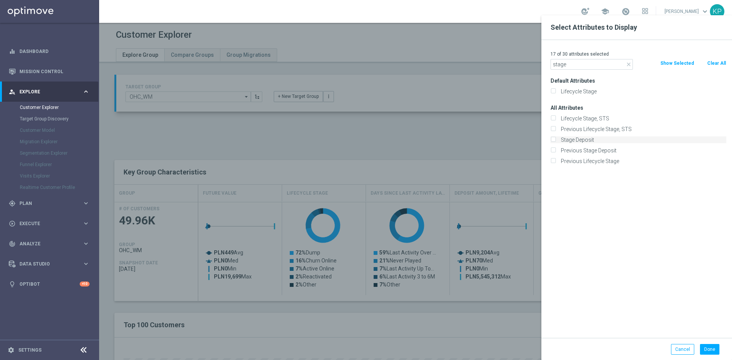
click at [556, 139] on div "Stage Deposit" at bounding box center [638, 139] width 176 height 7
click at [553, 139] on input "Stage Deposit" at bounding box center [552, 140] width 5 height 5
checkbox input "true"
click at [712, 347] on button "Done" at bounding box center [709, 349] width 19 height 11
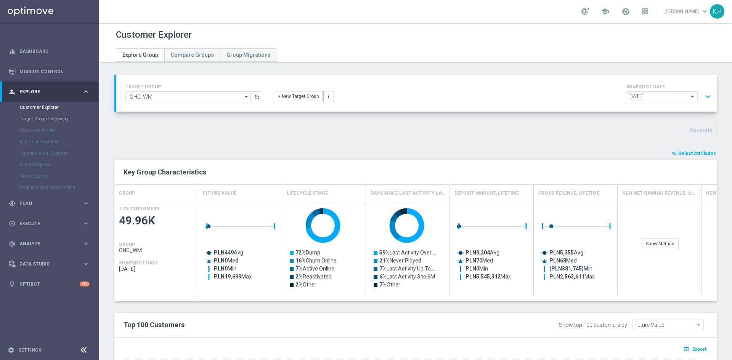
type input "Search"
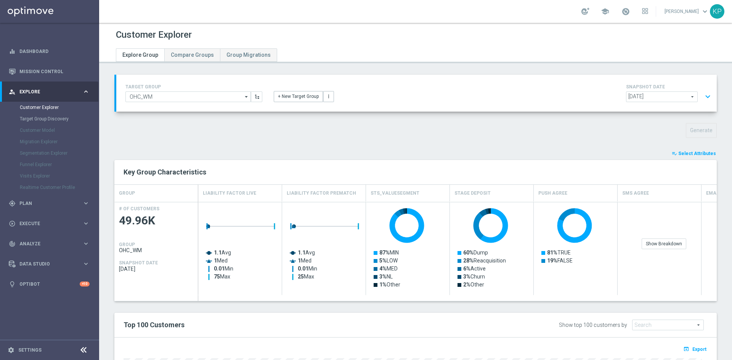
scroll to position [183, 0]
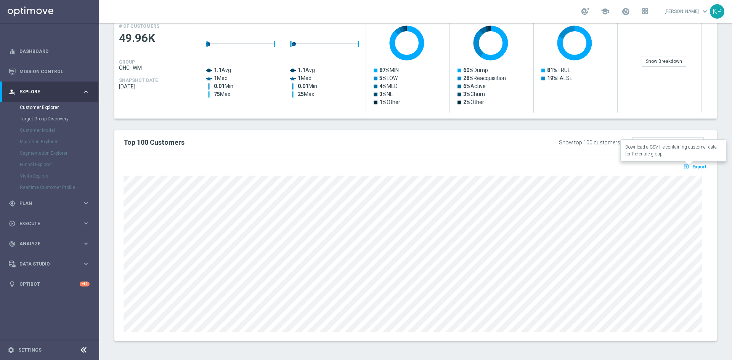
click at [699, 167] on span "Export" at bounding box center [699, 166] width 14 height 5
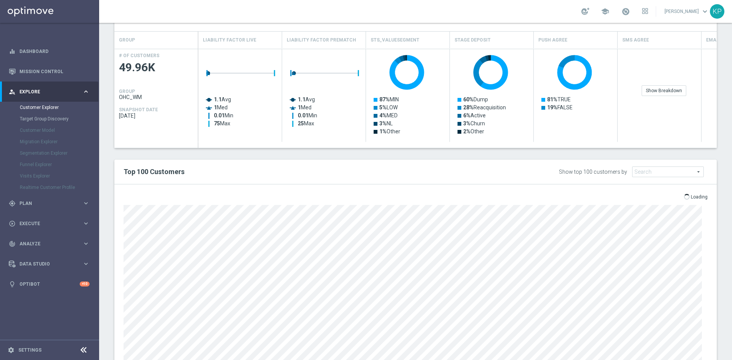
scroll to position [144, 0]
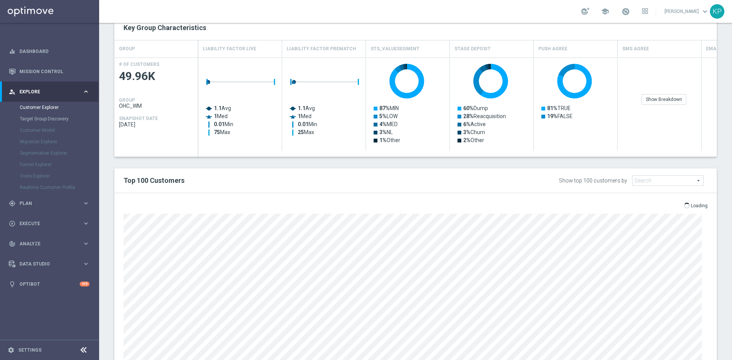
click at [499, 203] on div "open_in_browser Export Loading" at bounding box center [415, 207] width 595 height 10
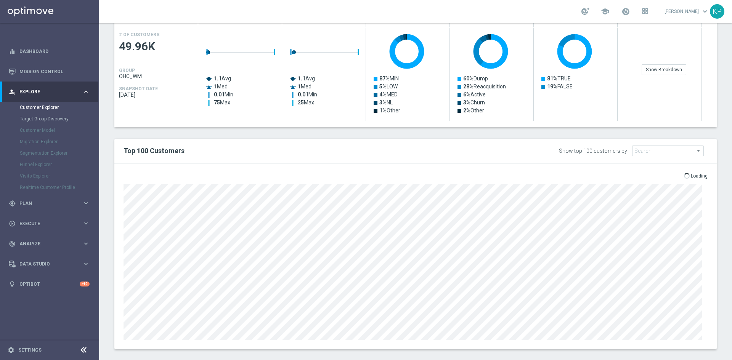
scroll to position [183, 0]
